Goal: Find specific page/section: Find specific page/section

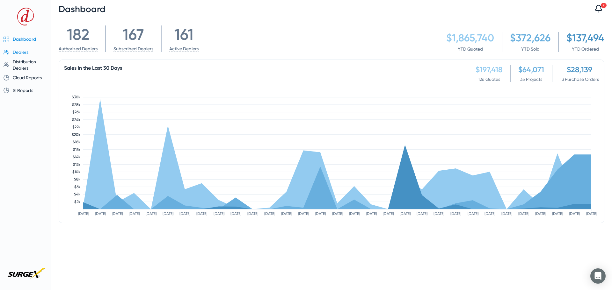
click at [27, 52] on span "Dealers" at bounding box center [21, 52] width 16 height 5
